Goal: Task Accomplishment & Management: Manage account settings

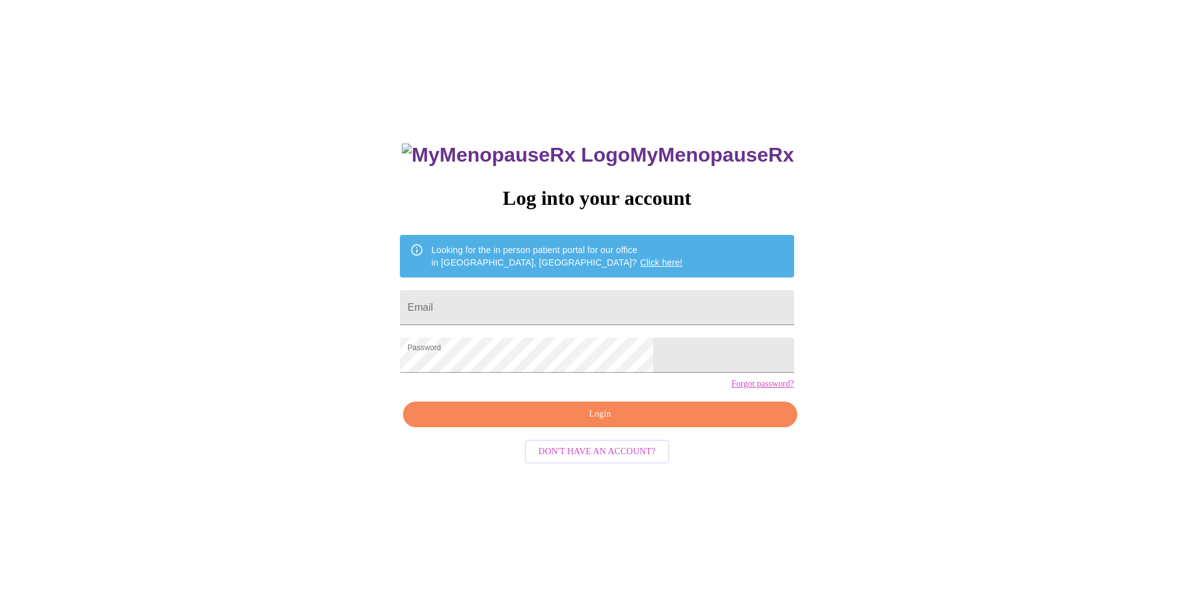
click at [605, 422] on span "Login" at bounding box center [599, 415] width 365 height 16
click at [595, 422] on span "Login" at bounding box center [599, 415] width 365 height 16
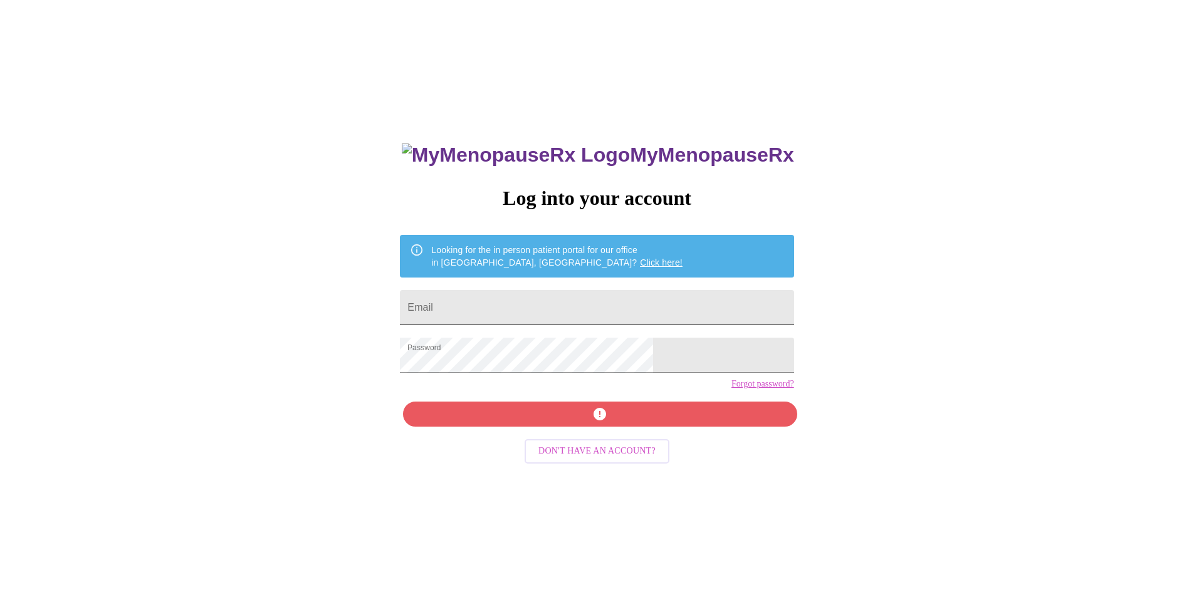
click at [519, 298] on input "Email" at bounding box center [597, 307] width 394 height 35
type input "[EMAIL_ADDRESS][DOMAIN_NAME]"
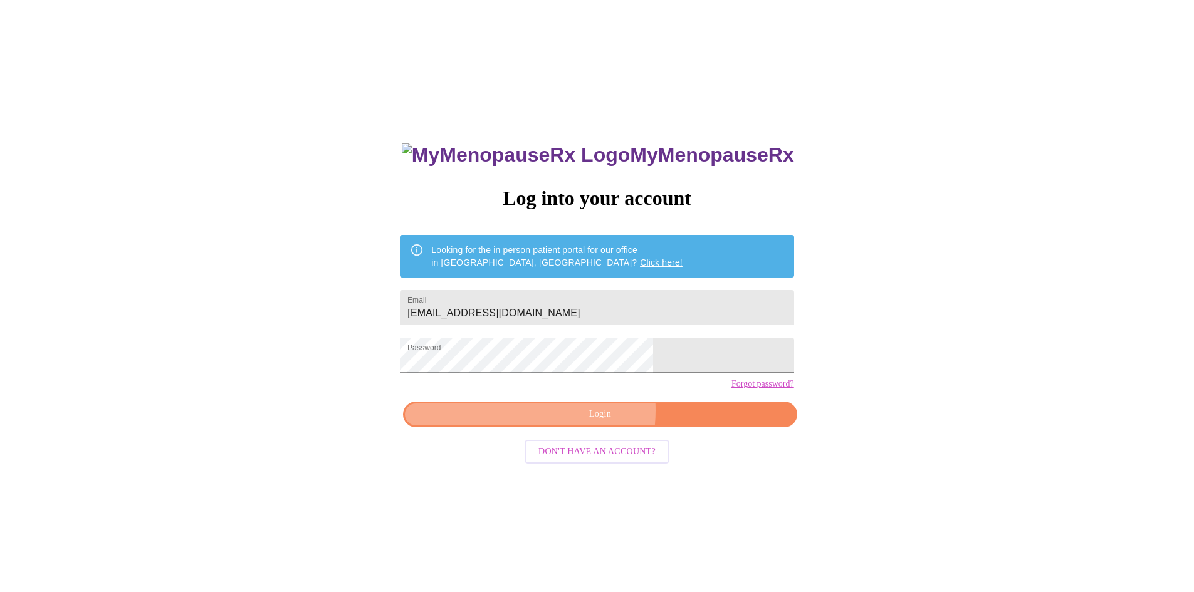
click at [570, 422] on span "Login" at bounding box center [599, 415] width 365 height 16
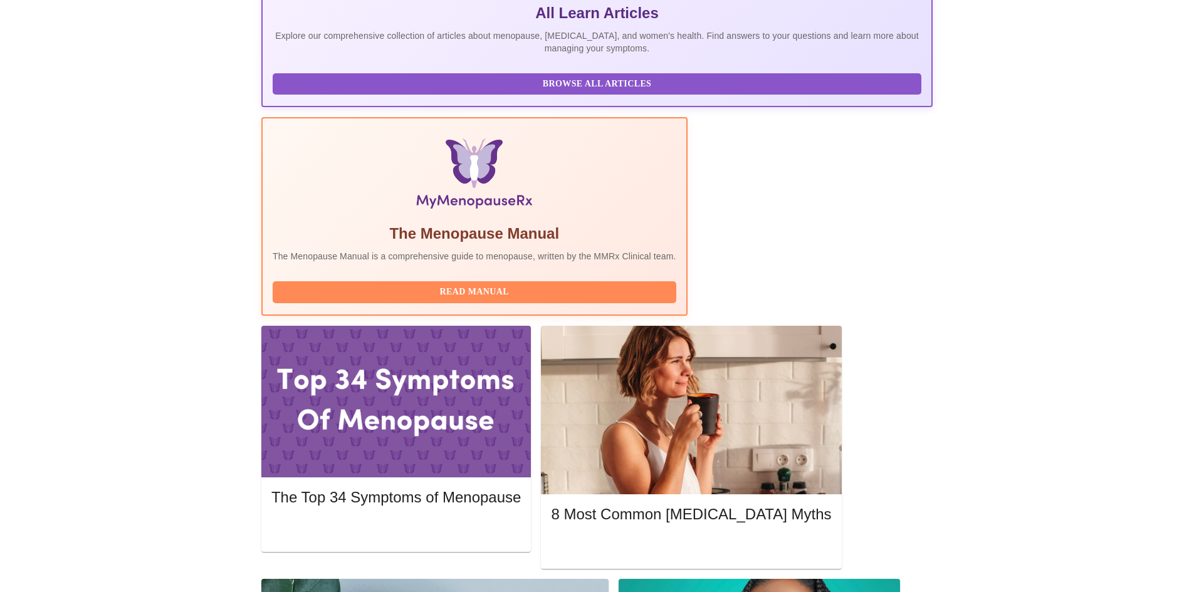
scroll to position [263, 0]
